Goal: Transaction & Acquisition: Book appointment/travel/reservation

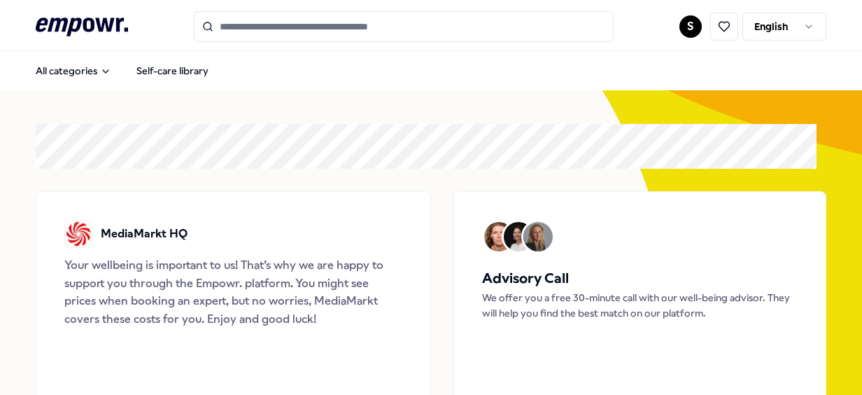
click at [685, 31] on html ".empowr-logo_svg__cls-1{fill:#03032f} S English All categories Self-care librar…" at bounding box center [431, 197] width 862 height 395
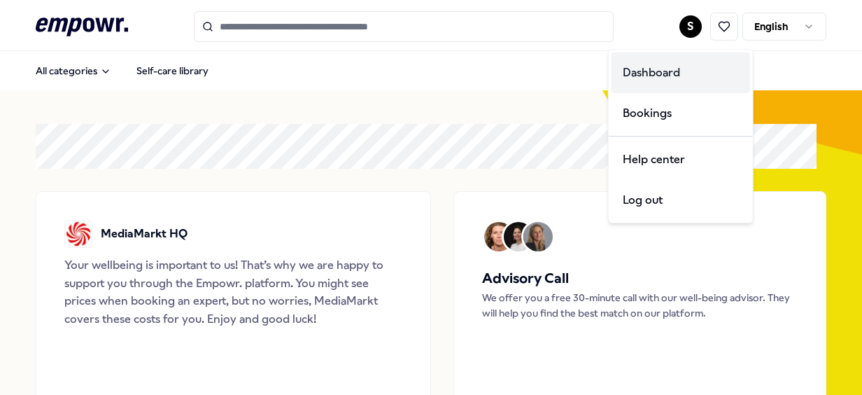
click at [665, 83] on div "Dashboard" at bounding box center [681, 72] width 139 height 41
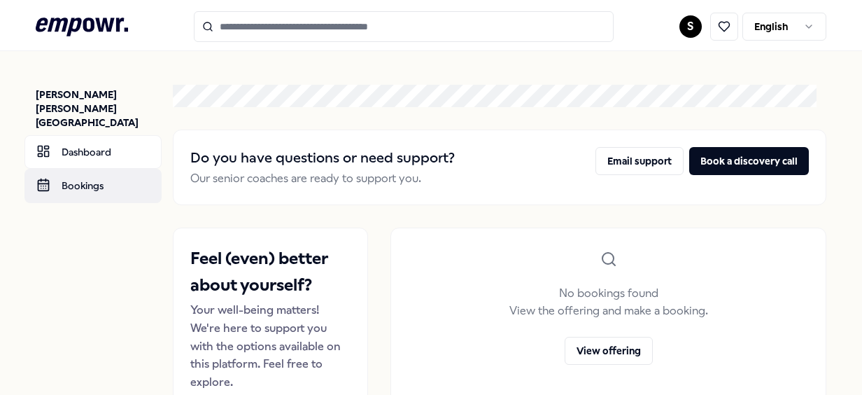
click at [111, 169] on link "Bookings" at bounding box center [92, 186] width 137 height 34
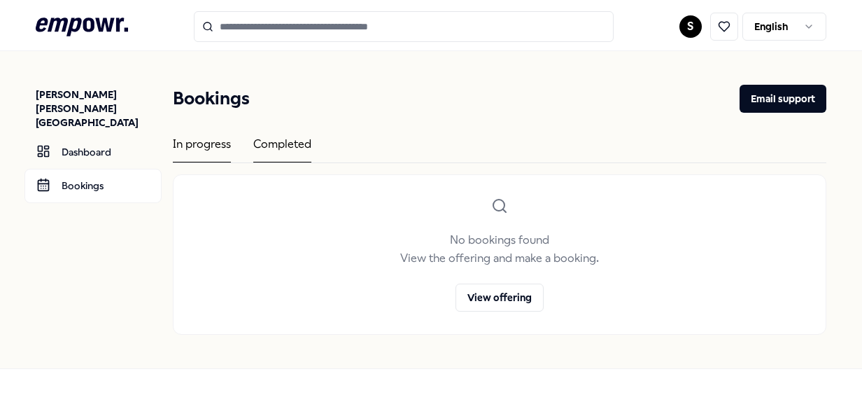
click at [270, 139] on div "Completed" at bounding box center [282, 148] width 58 height 27
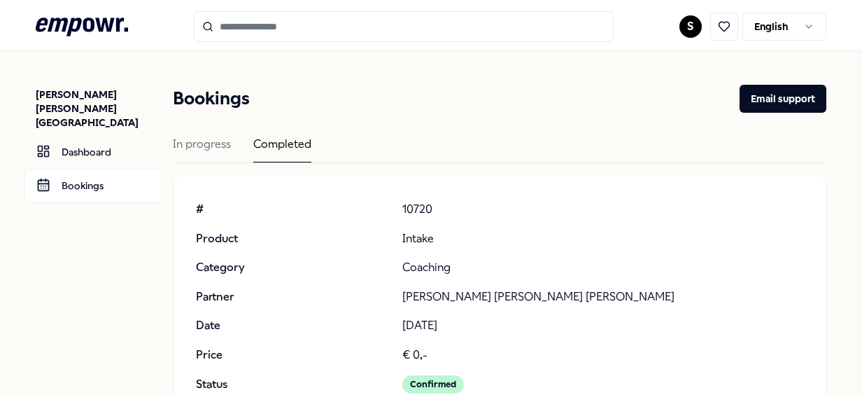
click at [479, 294] on p "[PERSON_NAME] [PERSON_NAME] [PERSON_NAME]" at bounding box center [602, 297] width 401 height 18
click at [719, 27] on icon at bounding box center [724, 26] width 13 height 13
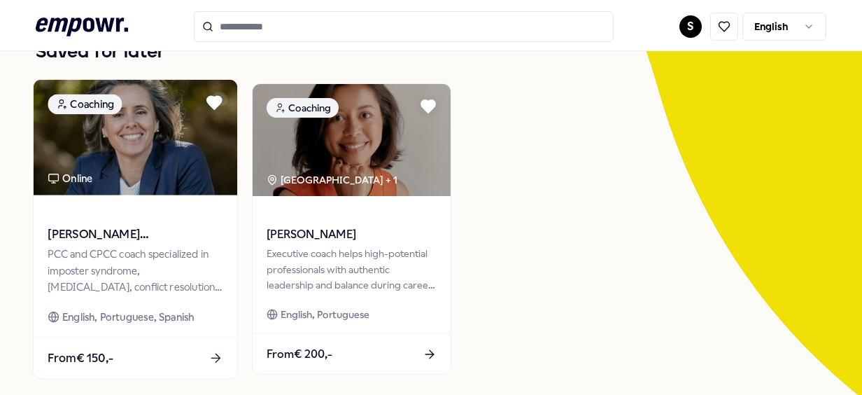
scroll to position [140, 0]
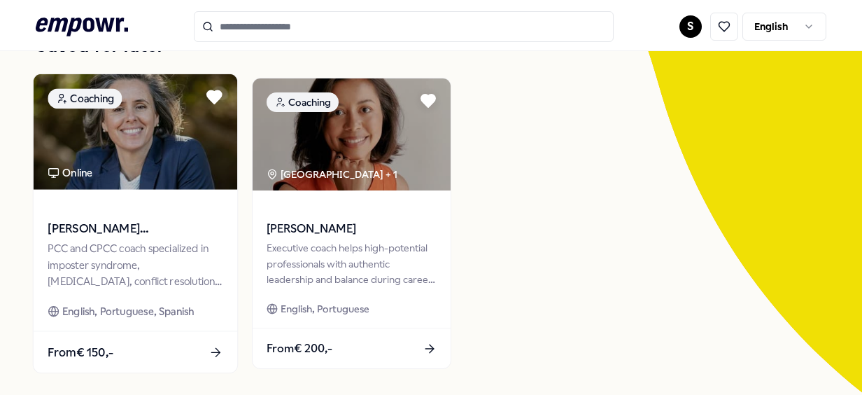
click at [146, 168] on img at bounding box center [136, 131] width 204 height 115
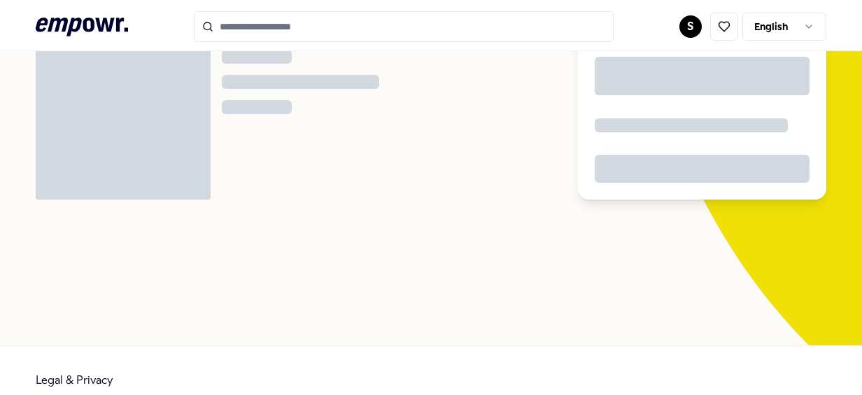
scroll to position [90, 0]
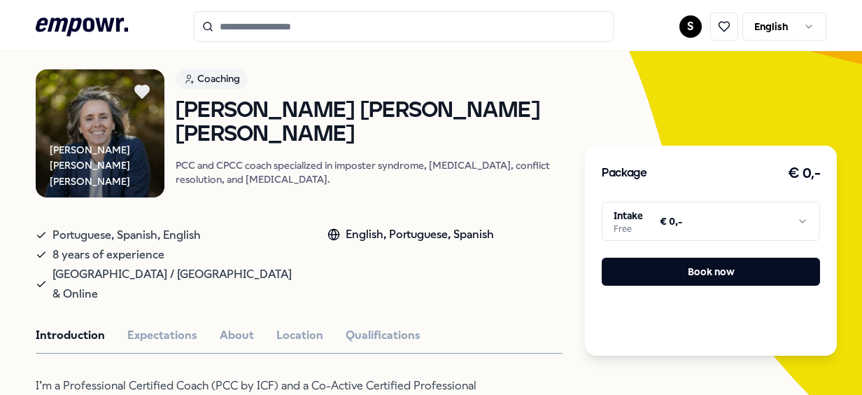
click at [683, 234] on html ".empowr-logo_svg__cls-1{fill:#03032f} S English All categories Self-care librar…" at bounding box center [431, 197] width 862 height 395
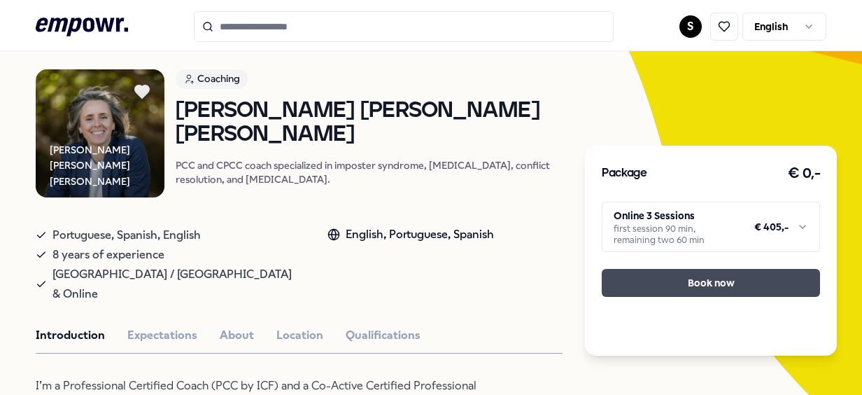
click at [703, 281] on button "Book now" at bounding box center [711, 283] width 218 height 28
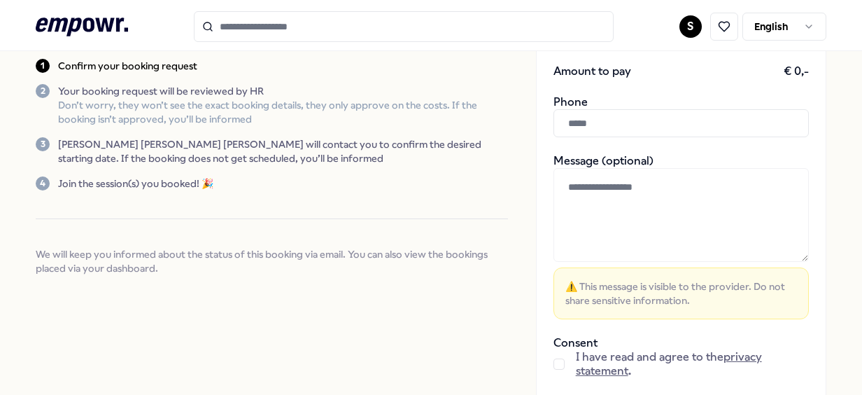
scroll to position [261, 0]
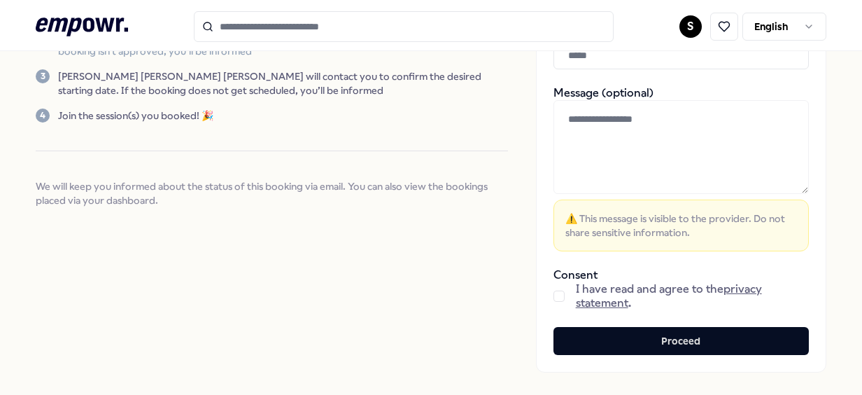
click at [554, 291] on button "button" at bounding box center [559, 295] width 11 height 11
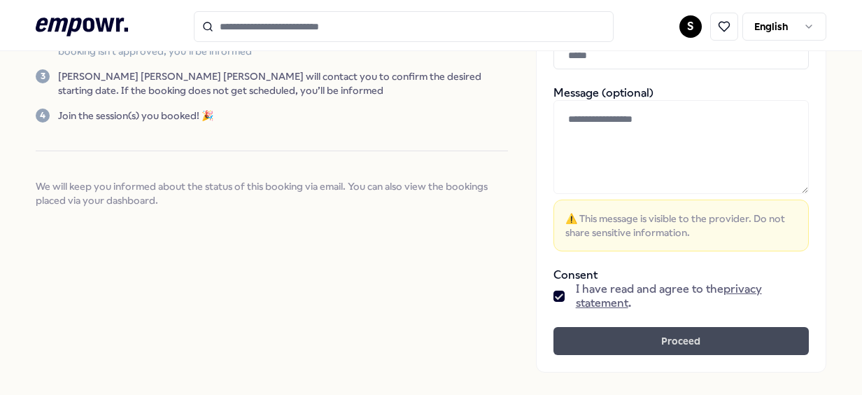
click at [651, 335] on button "Proceed" at bounding box center [681, 341] width 255 height 28
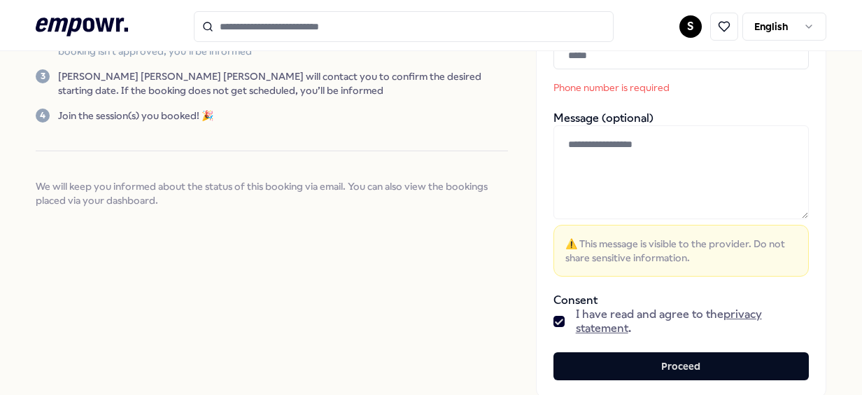
click at [628, 164] on textarea at bounding box center [681, 172] width 255 height 94
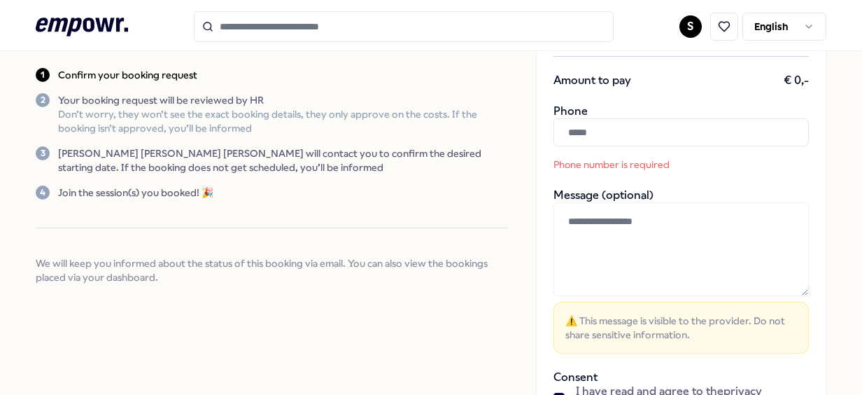
scroll to position [121, 0]
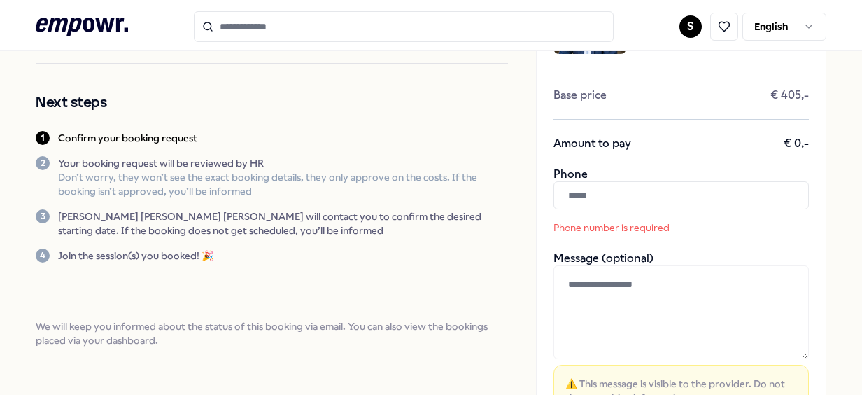
click at [619, 185] on input "text" at bounding box center [681, 195] width 255 height 28
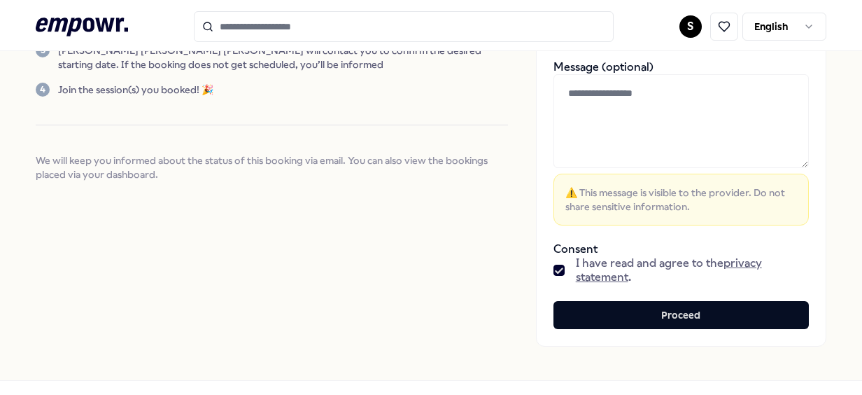
scroll to position [339, 0]
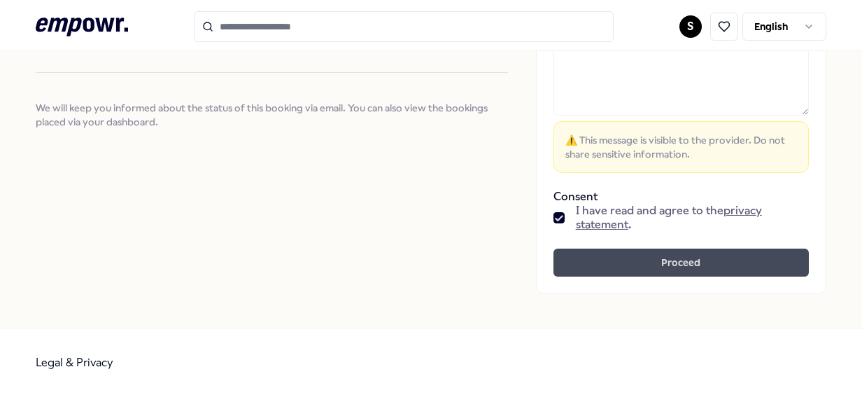
type input "**********"
click at [679, 258] on button "Proceed" at bounding box center [681, 262] width 255 height 28
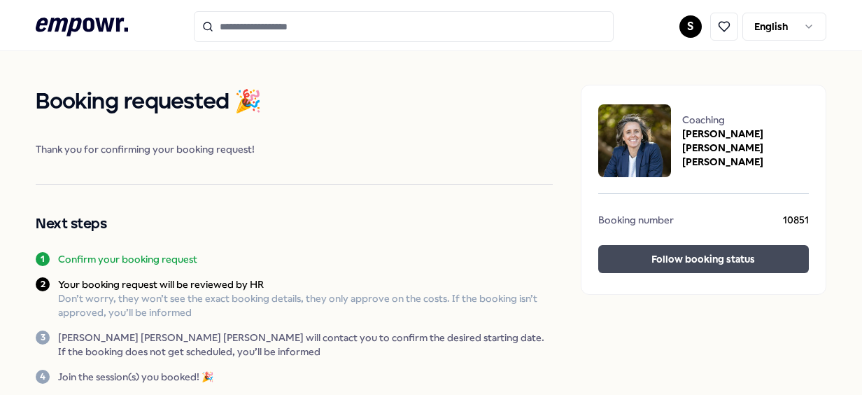
click at [703, 253] on button "Follow booking status" at bounding box center [703, 259] width 210 height 28
